Goal: Find specific page/section: Find specific page/section

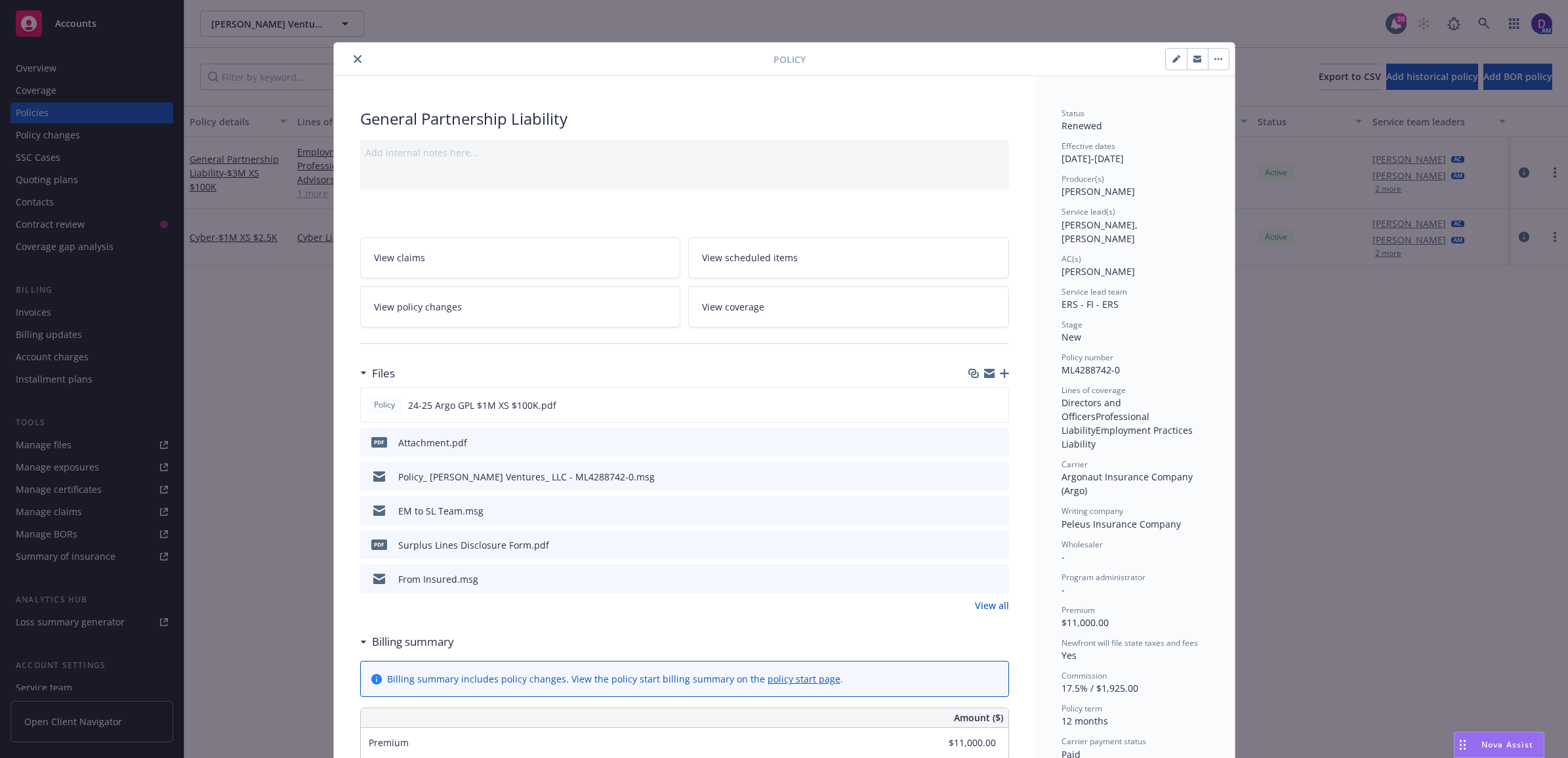
click at [354, 56] on icon "close" at bounding box center [357, 59] width 8 height 8
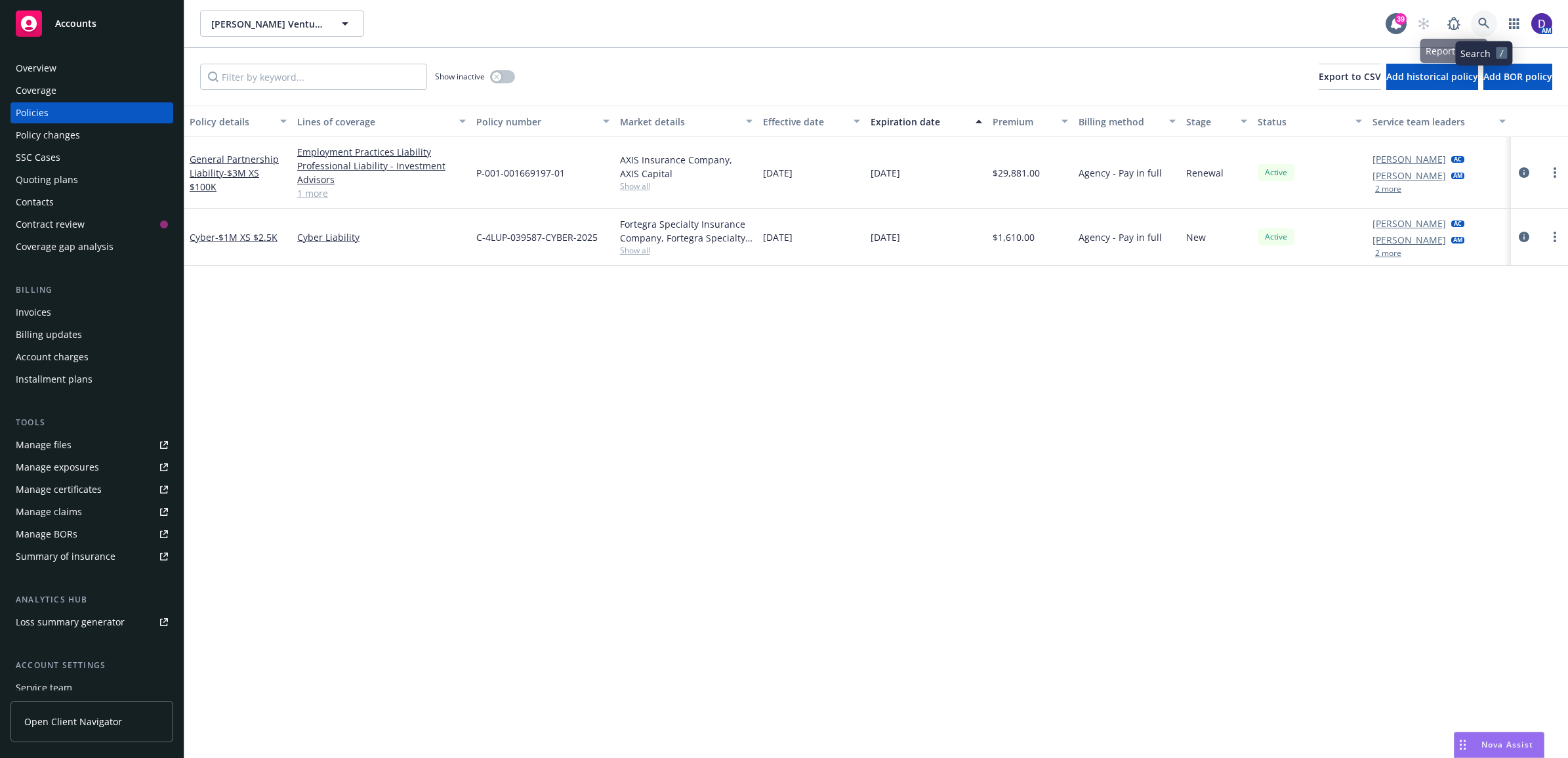
click at [1481, 17] on link at bounding box center [1484, 23] width 27 height 27
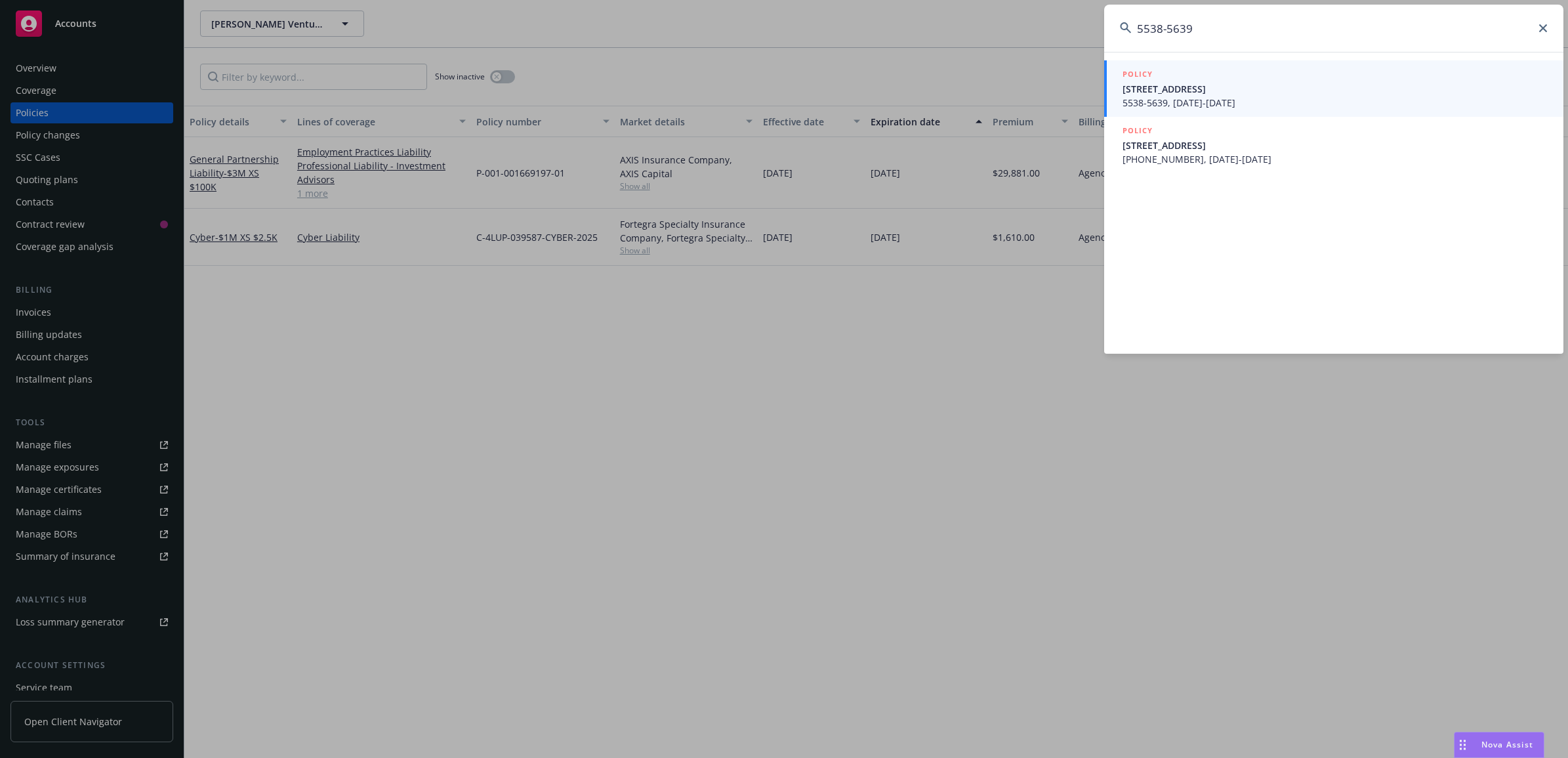
type input "5538-5639"
